Goal: Task Accomplishment & Management: Use online tool/utility

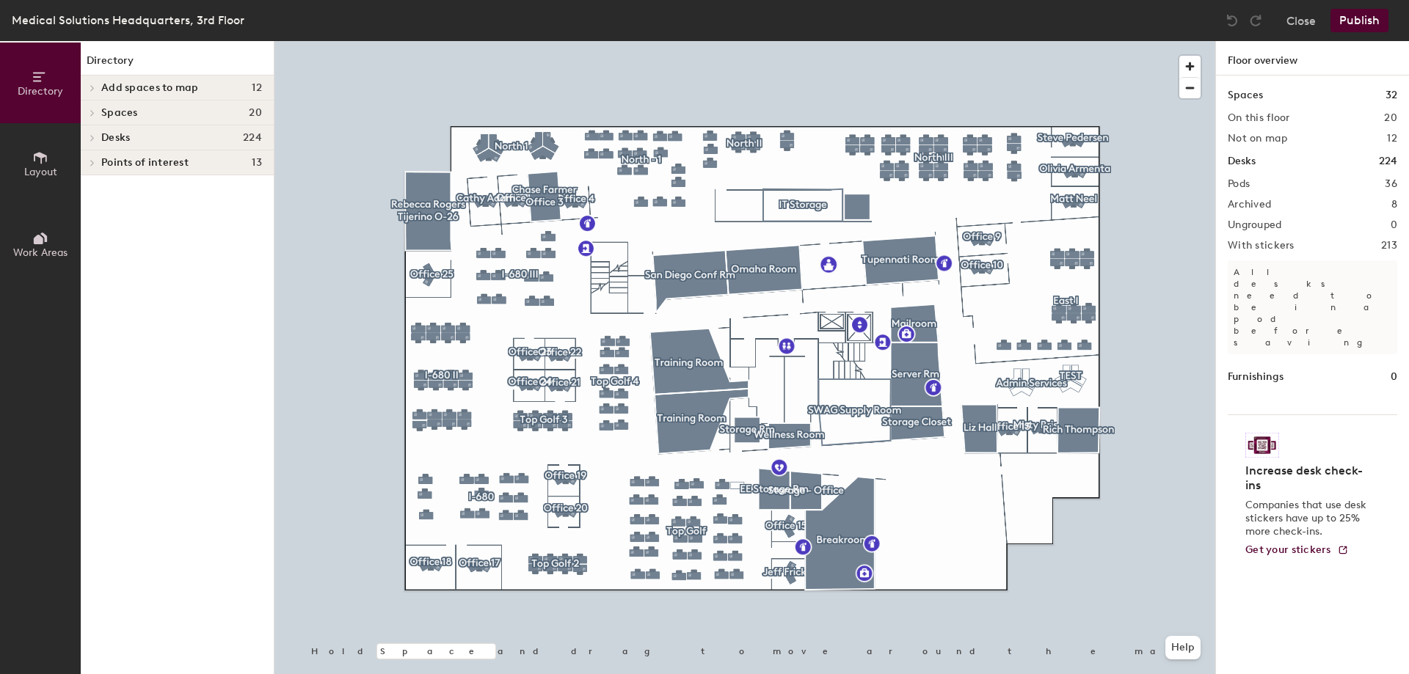
click at [96, 162] on span at bounding box center [91, 162] width 12 height 7
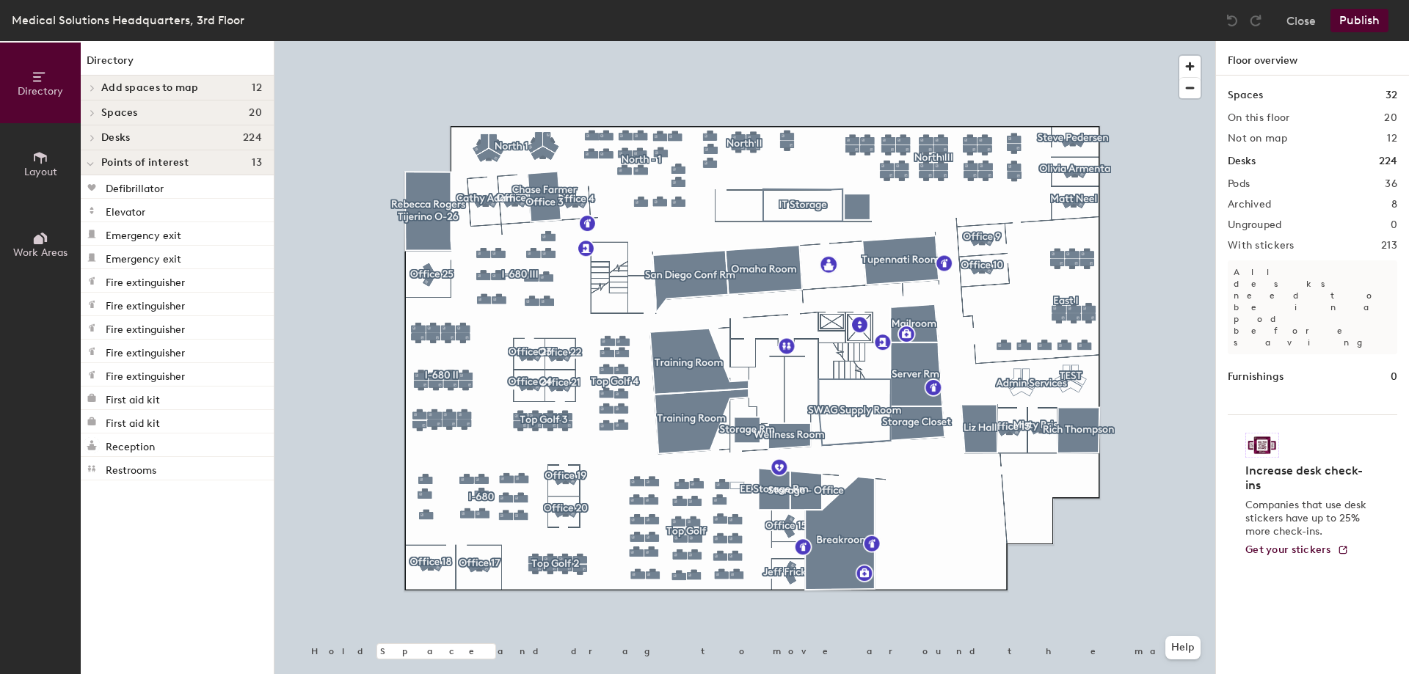
click at [93, 133] on div at bounding box center [90, 137] width 19 height 24
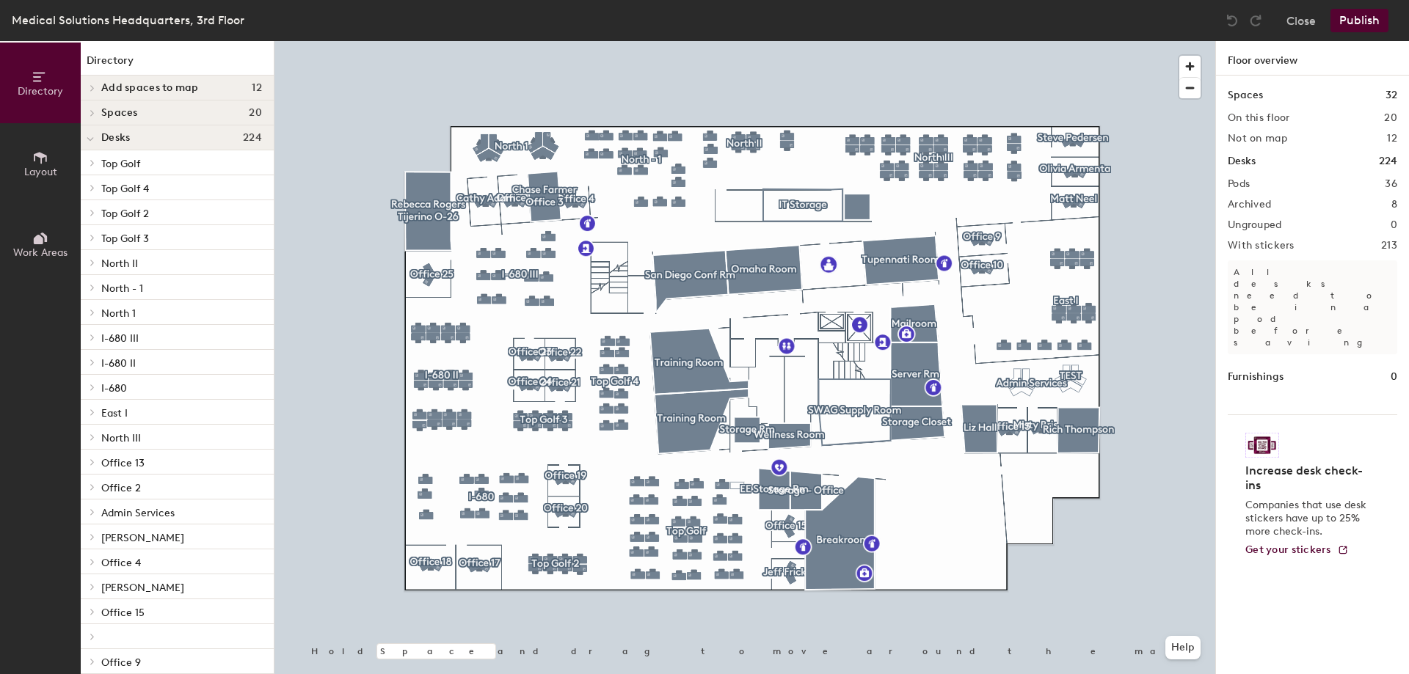
click at [92, 187] on icon at bounding box center [92, 188] width 3 height 6
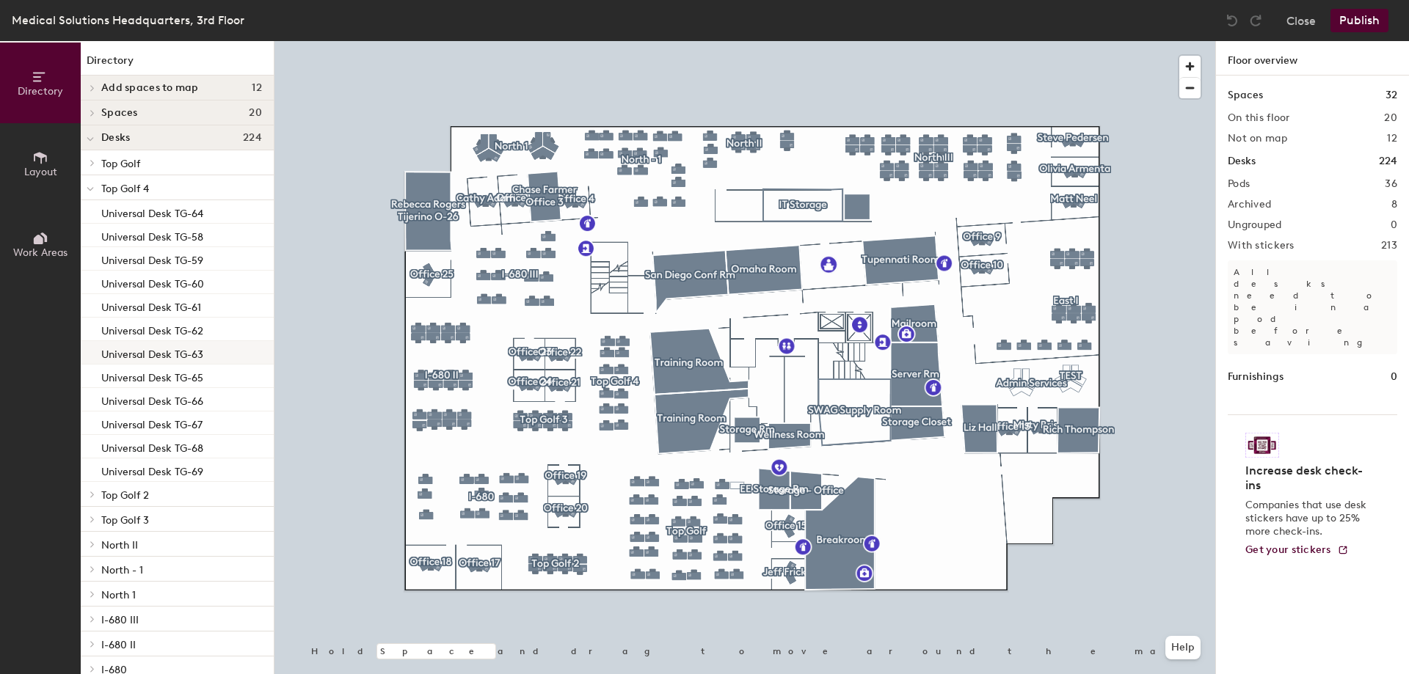
click at [115, 356] on p "Universal Desk TG-63" at bounding box center [152, 352] width 102 height 17
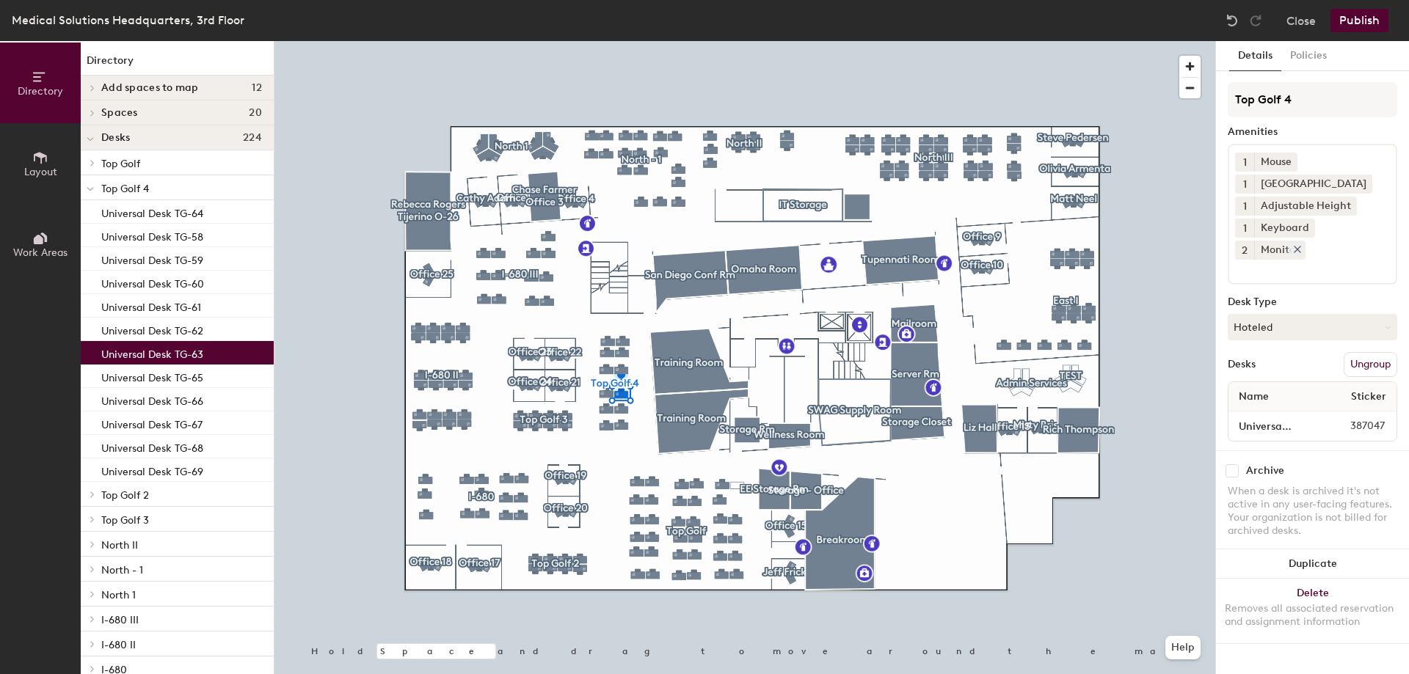
click at [1347, 202] on icon at bounding box center [1349, 205] width 10 height 10
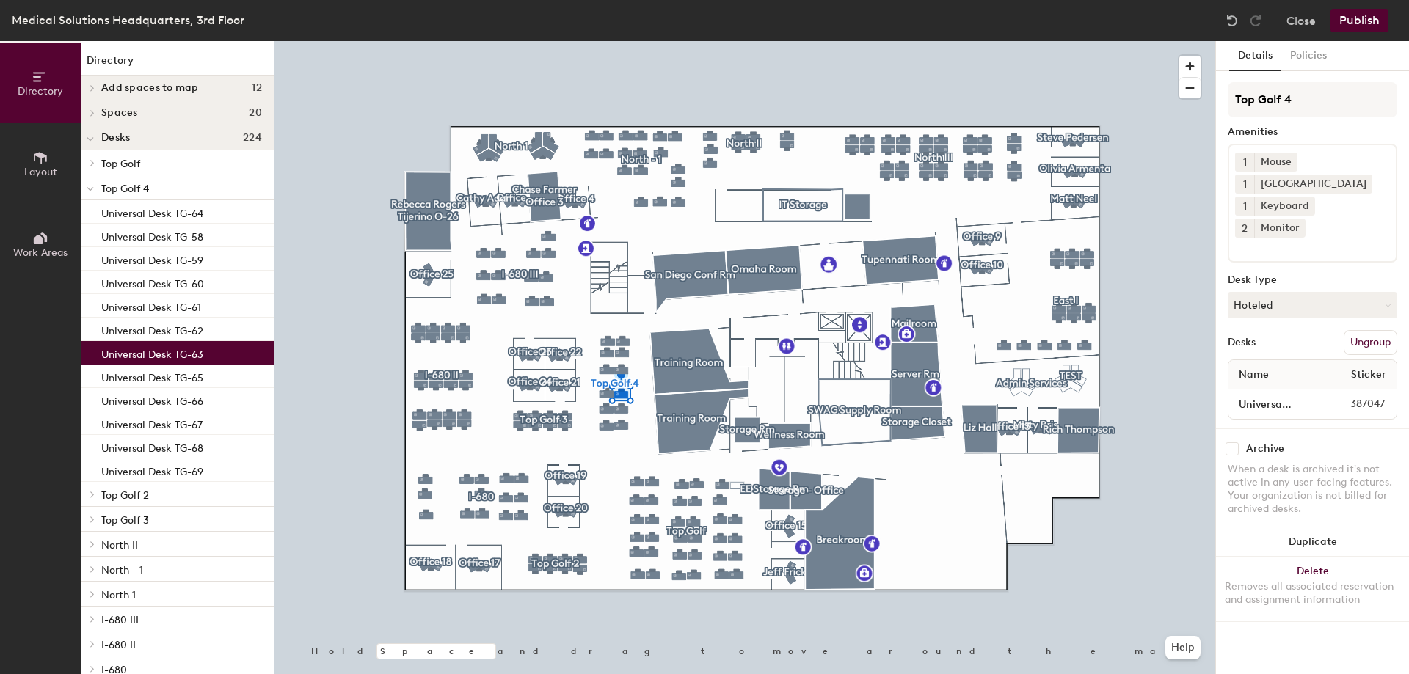
click at [1363, 23] on button "Publish" at bounding box center [1359, 20] width 58 height 23
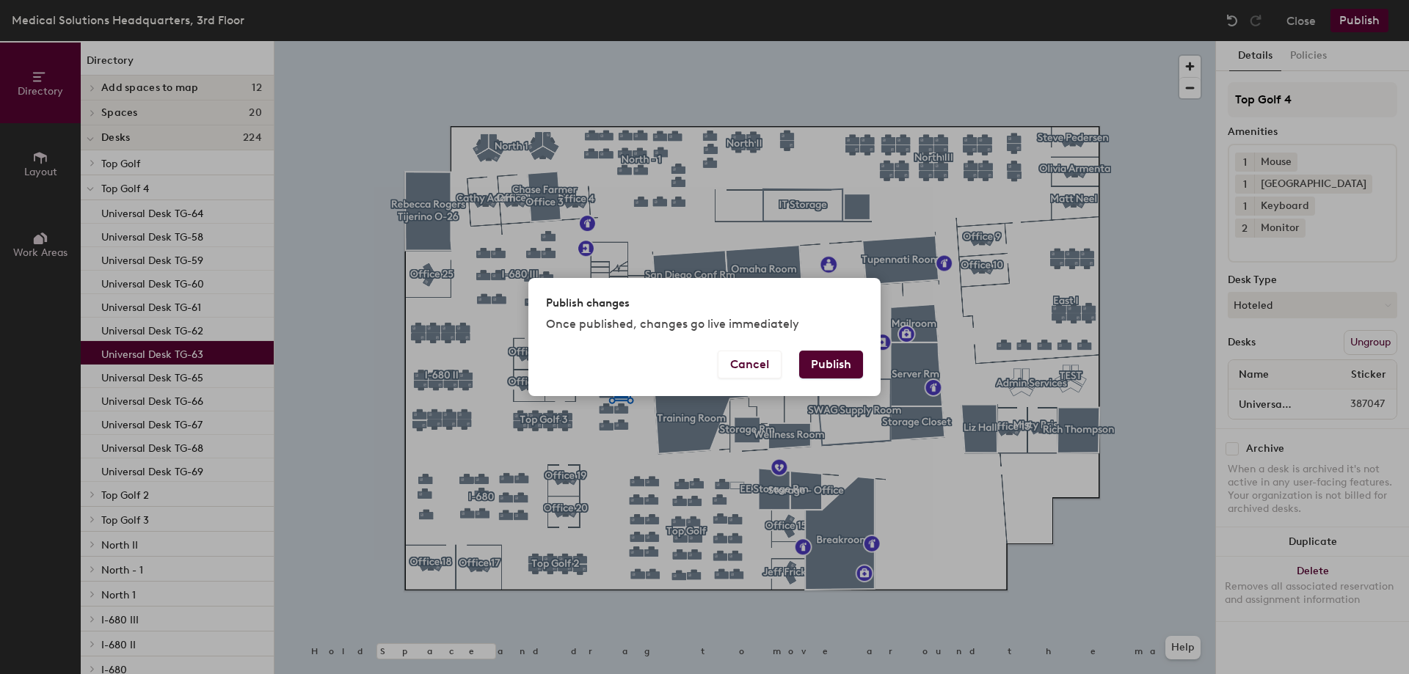
click at [839, 364] on button "Publish" at bounding box center [831, 365] width 64 height 28
